Goal: Find specific page/section: Find specific page/section

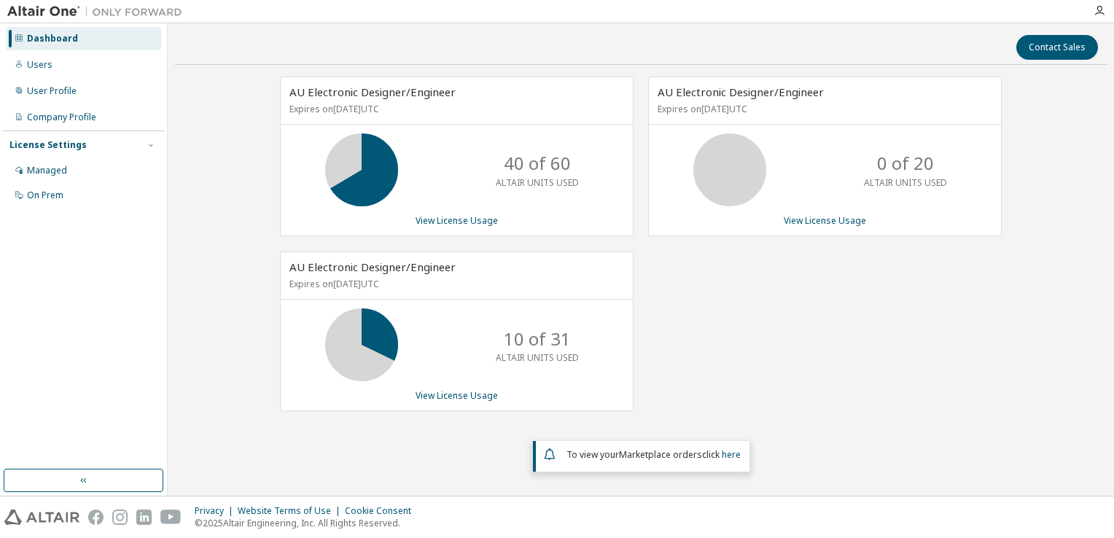
click at [925, 295] on div "AU Electronic Designer/Engineer Expires on October 31, 2025 UTC 0 of 20 ALTAIR …" at bounding box center [818, 252] width 368 height 350
click at [780, 322] on div "AU Electronic Designer/Engineer Expires on October 31, 2025 UTC 0 of 20 ALTAIR …" at bounding box center [818, 252] width 368 height 350
drag, startPoint x: 846, startPoint y: 341, endPoint x: 850, endPoint y: 330, distance: 12.5
click at [846, 341] on div "AU Electronic Designer/Engineer Expires on October 31, 2025 UTC 0 of 20 ALTAIR …" at bounding box center [818, 252] width 368 height 350
click at [893, 346] on div "AU Electronic Designer/Engineer Expires on October 31, 2025 UTC 0 of 20 ALTAIR …" at bounding box center [818, 252] width 368 height 350
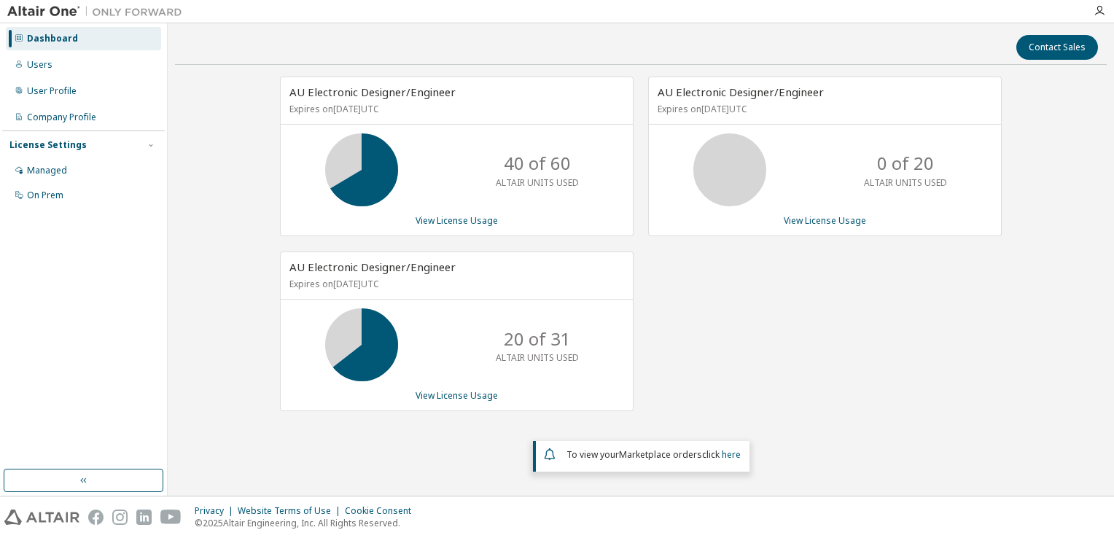
click at [918, 295] on div "AU Electronic Designer/Engineer Expires on October 31, 2025 UTC 0 of 20 ALTAIR …" at bounding box center [818, 252] width 368 height 350
